Goal: Contribute content: Add original content to the website for others to see

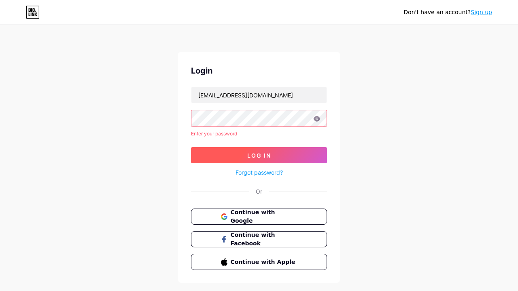
click at [259, 152] on span "Log In" at bounding box center [259, 155] width 24 height 7
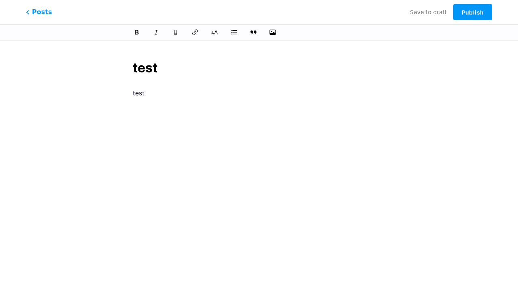
scroll to position [24, 0]
click at [473, 12] on span "Publish" at bounding box center [473, 12] width 22 height 7
click at [172, 65] on span "The slug field is required." at bounding box center [163, 62] width 61 height 6
click at [171, 64] on span "The slug field is required." at bounding box center [163, 62] width 61 height 6
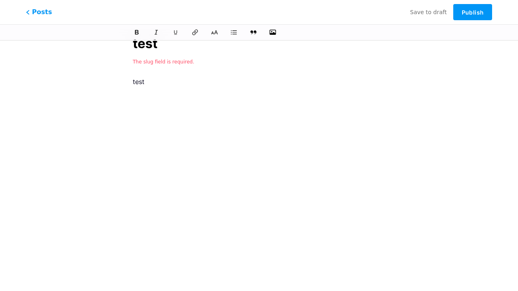
click at [253, 51] on input "test" at bounding box center [259, 43] width 252 height 19
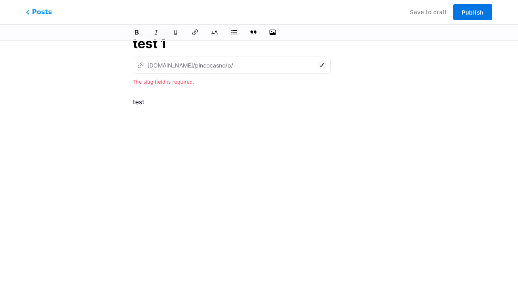
type input "test 1"
click at [483, 18] on button "Publish" at bounding box center [472, 12] width 39 height 16
type input "test-1"
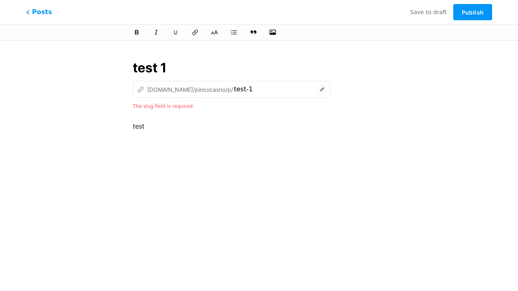
click at [258, 108] on div "The slug field is required." at bounding box center [259, 106] width 252 height 10
click at [191, 112] on div "test 1 z [DOMAIN_NAME]/pincocasno/p/ test-1 The slug field is required. test" at bounding box center [258, 192] width 275 height 287
click at [170, 124] on p "test" at bounding box center [259, 126] width 252 height 11
click at [477, 12] on span "Publish" at bounding box center [473, 12] width 22 height 7
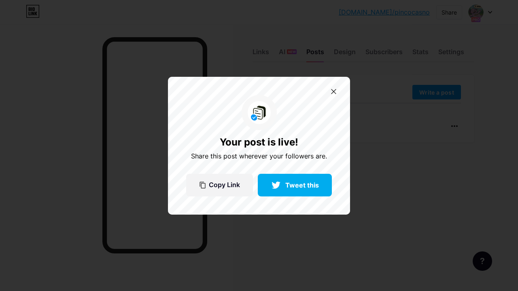
click at [337, 91] on div at bounding box center [333, 91] width 13 height 13
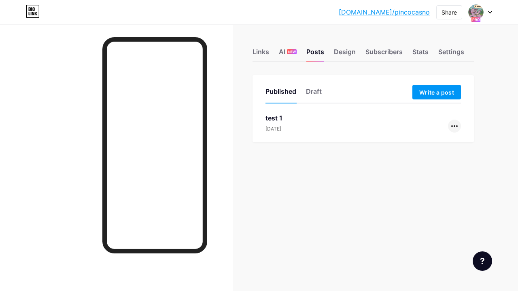
click at [451, 126] on div at bounding box center [454, 126] width 13 height 13
click at [424, 191] on li "Delete" at bounding box center [430, 194] width 62 height 16
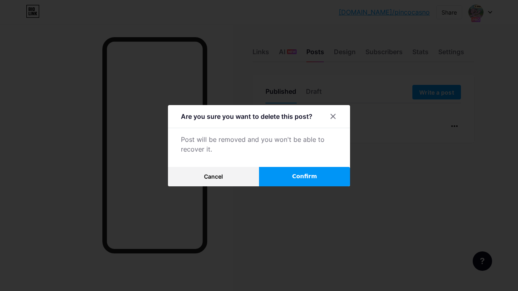
click at [319, 171] on button "Confirm" at bounding box center [304, 176] width 91 height 19
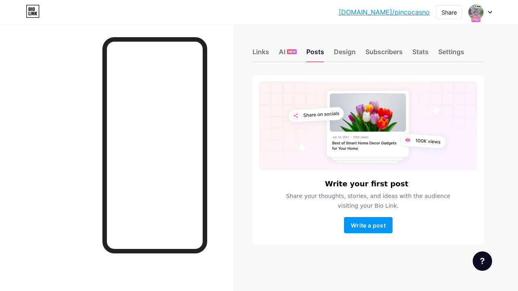
click at [441, 210] on span "Share your thoughts, stories, and ideas with the audience visiting your Bio Lin…" at bounding box center [368, 200] width 175 height 19
